Goal: Transaction & Acquisition: Subscribe to service/newsletter

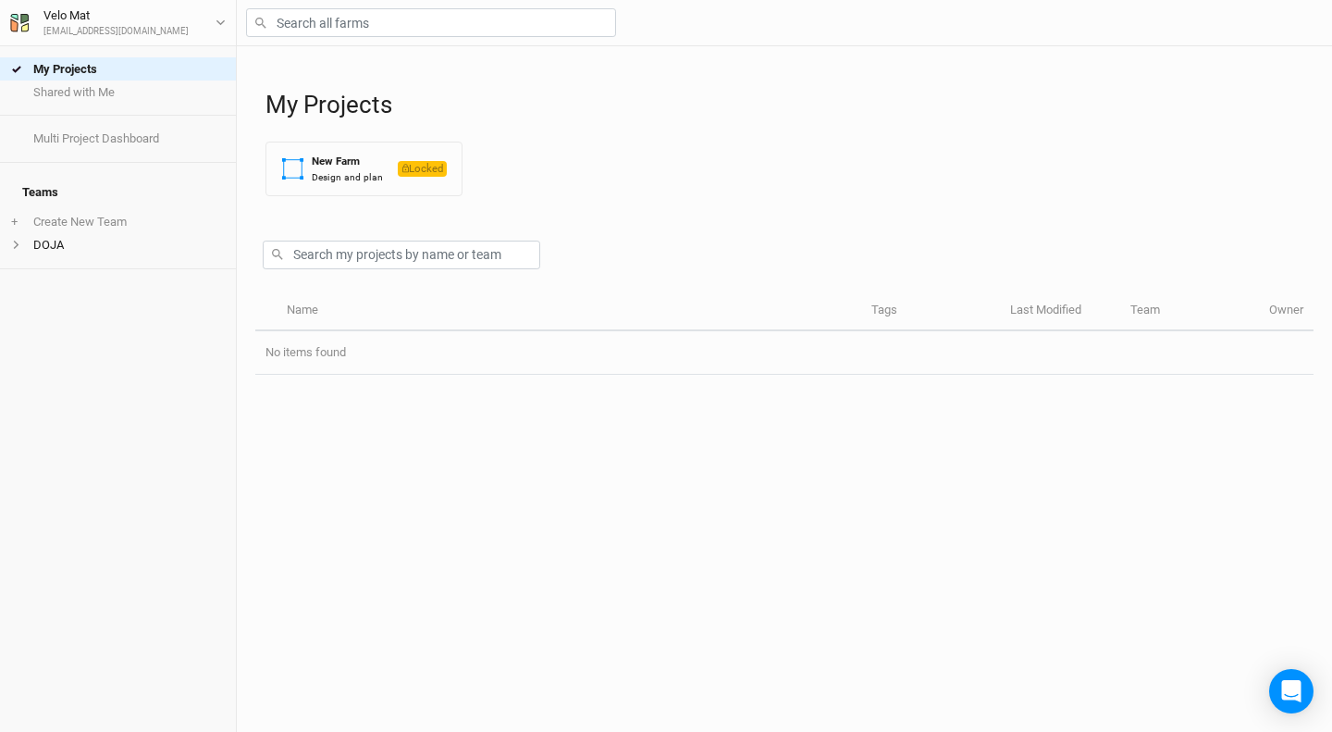
click at [364, 191] on button "New Farm Design and plan Locked" at bounding box center [364, 169] width 197 height 55
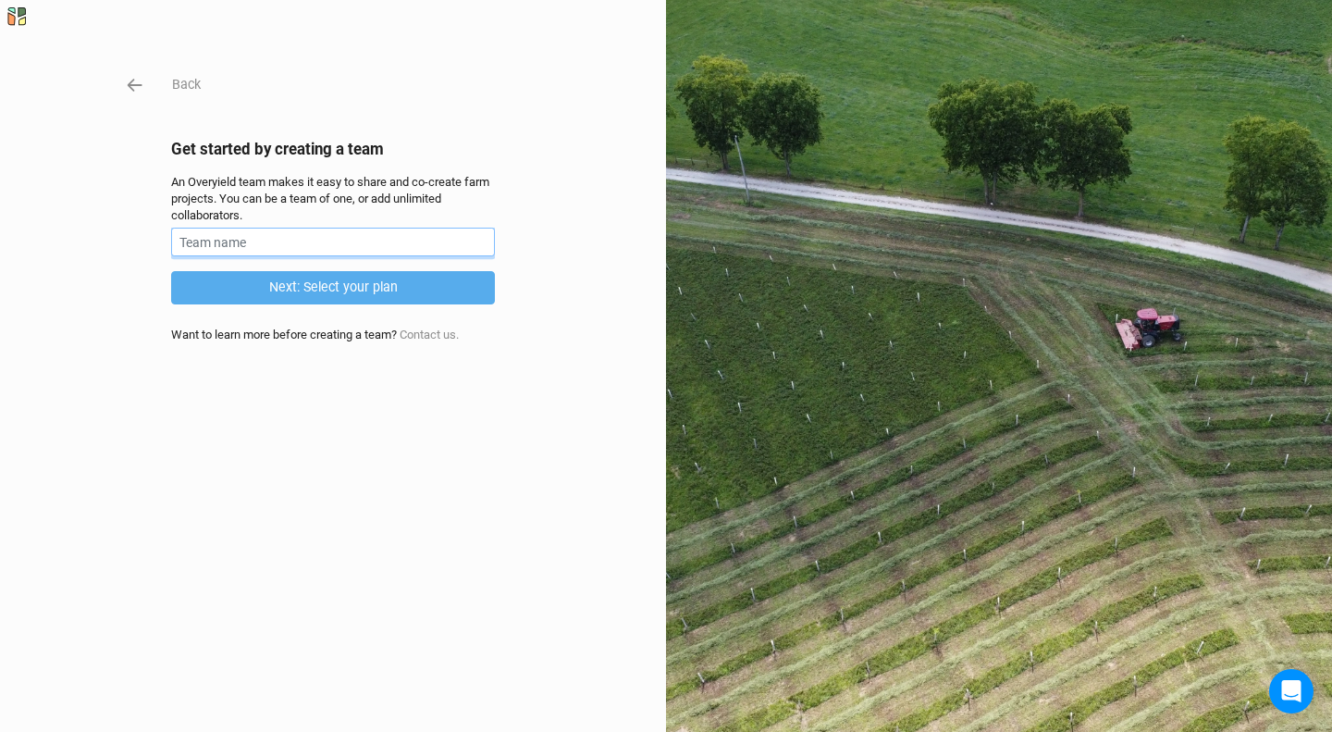
click at [327, 234] on input "text" at bounding box center [333, 242] width 324 height 29
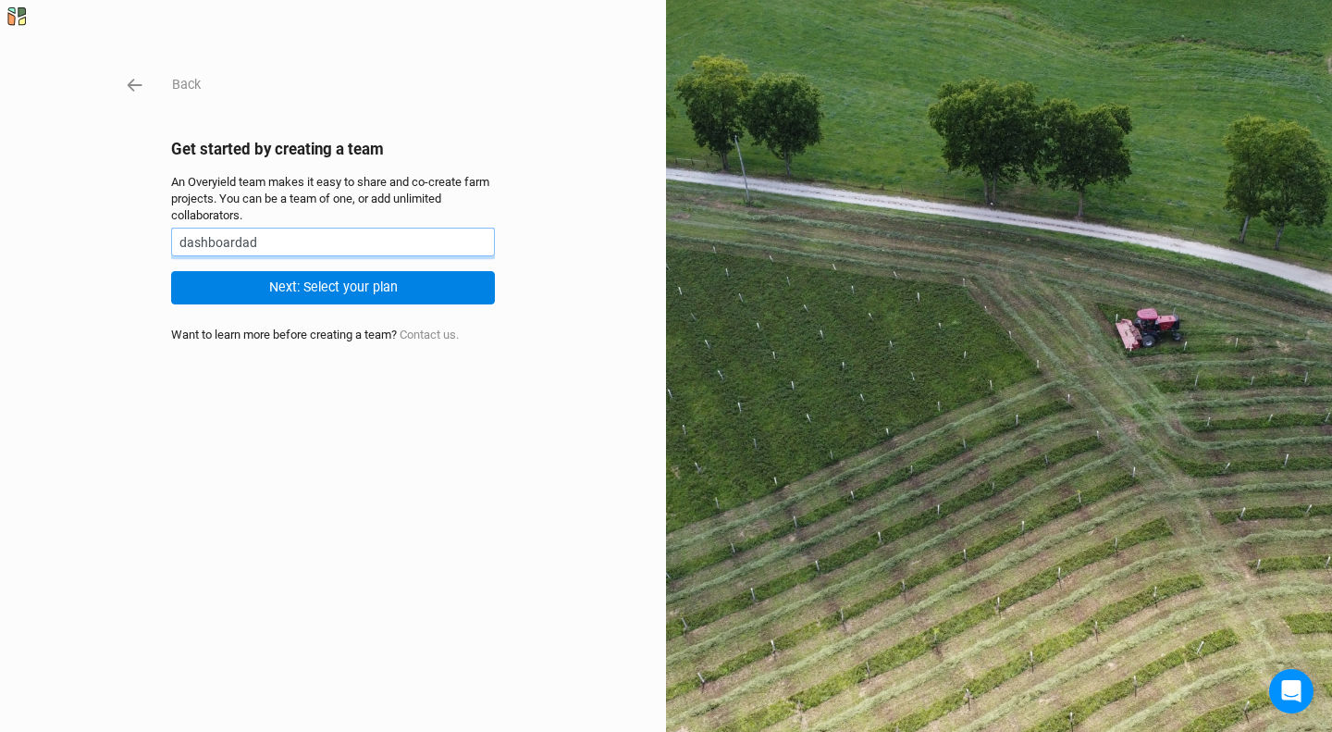
type input "dashboardad"
click at [174, 454] on div "Back Get started by creating a team An Overyield team makes it easy to share an…" at bounding box center [333, 366] width 324 height 584
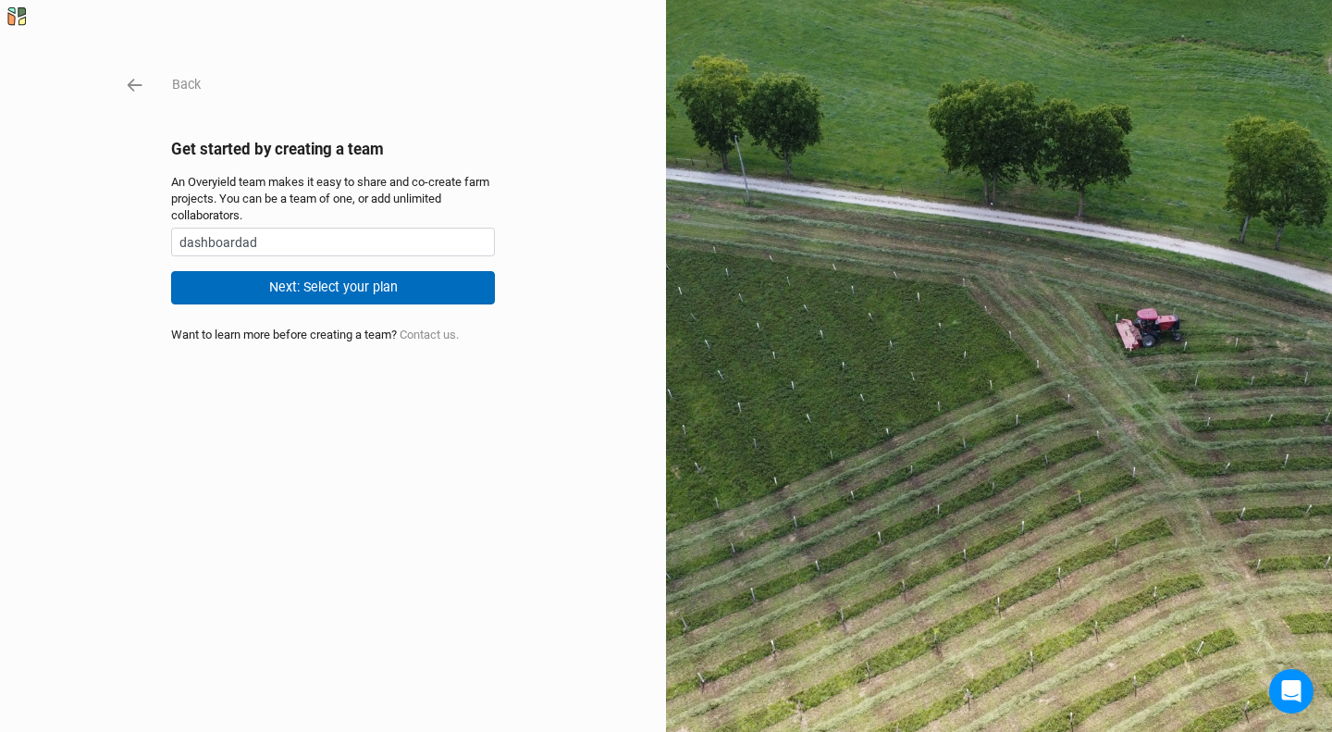
click at [301, 295] on button "Next: Select your plan" at bounding box center [333, 287] width 324 height 32
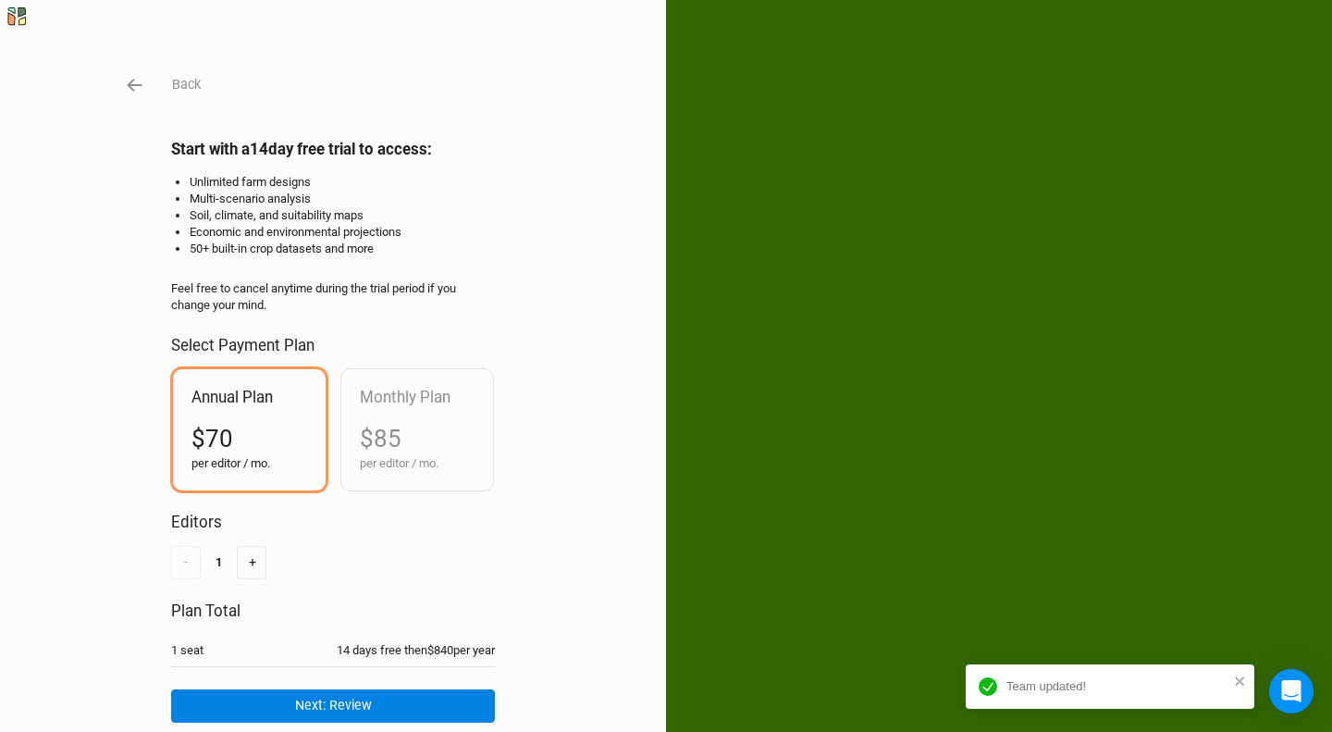
scroll to position [79, 0]
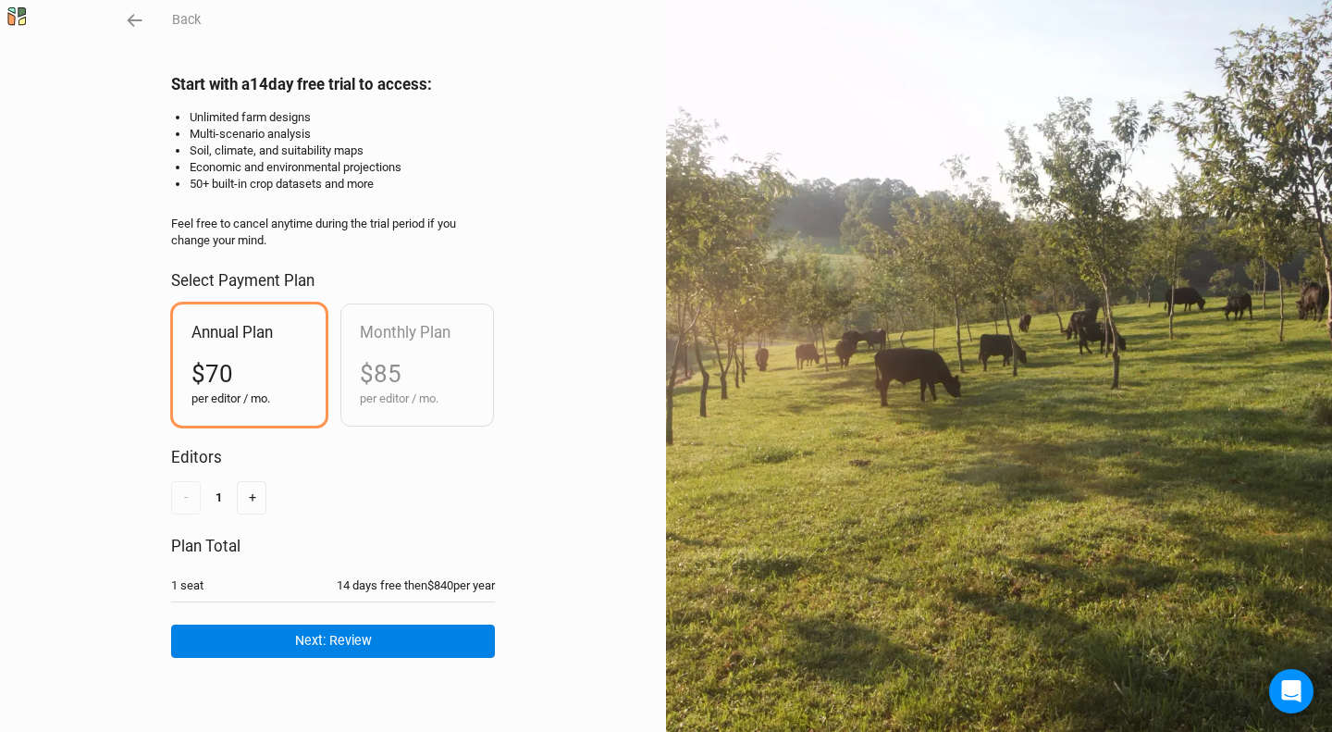
click at [243, 481] on button "+" at bounding box center [252, 497] width 30 height 32
click at [177, 489] on button "-" at bounding box center [186, 497] width 30 height 32
click at [472, 330] on div "Monthly Plan $85 per editor / mo." at bounding box center [417, 364] width 153 height 121
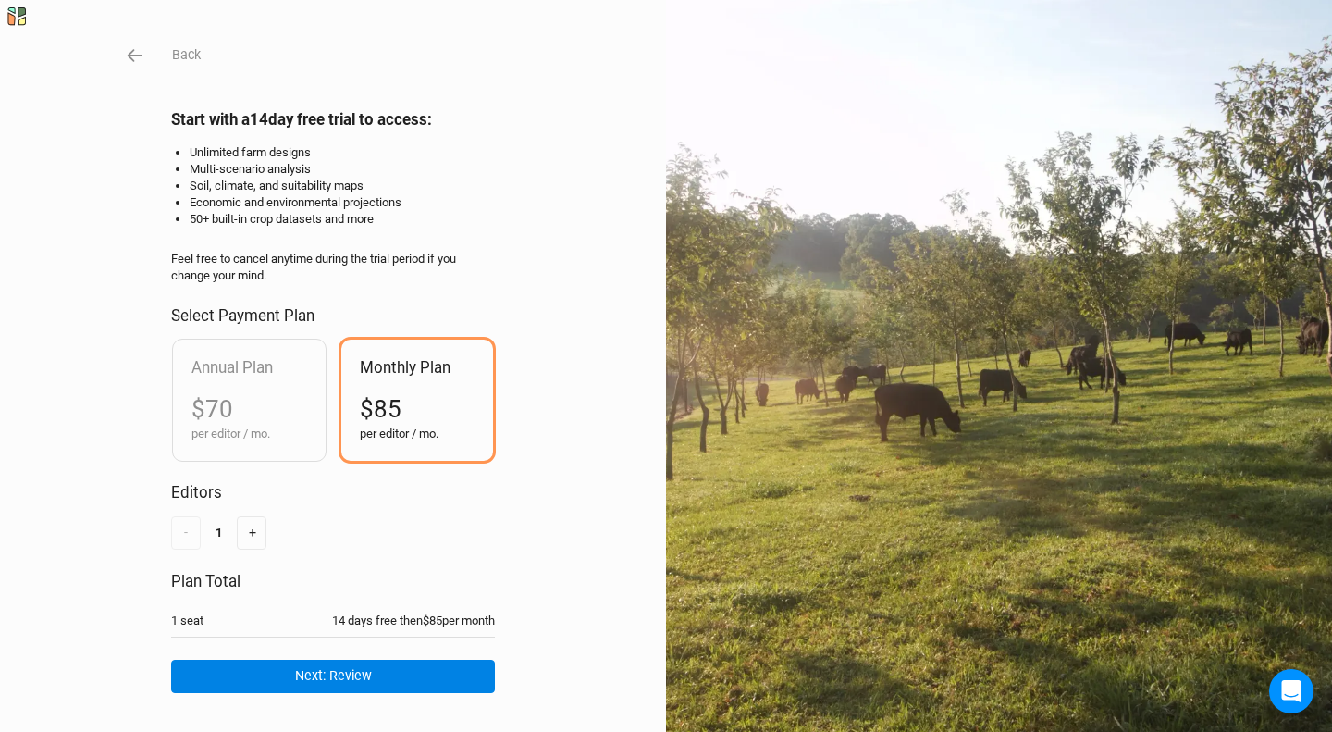
scroll to position [31, 0]
